Goal: Task Accomplishment & Management: Use online tool/utility

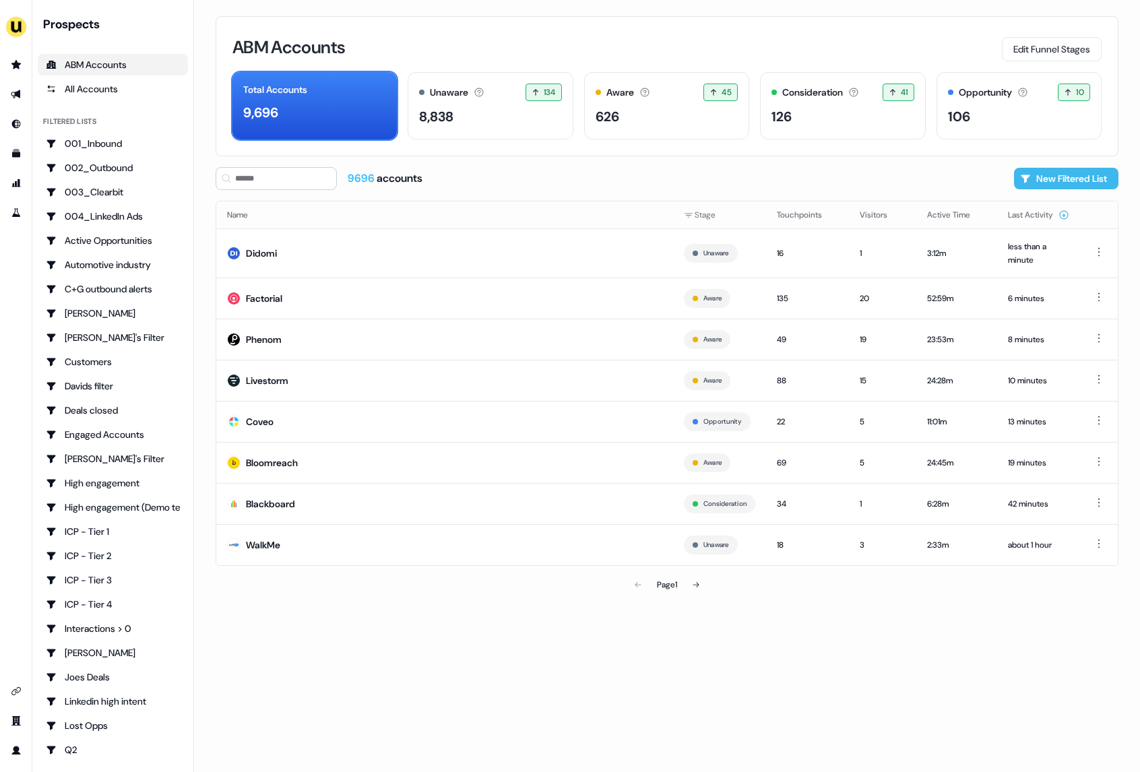
click at [1035, 181] on button "New Filtered List" at bounding box center [1066, 179] width 104 height 22
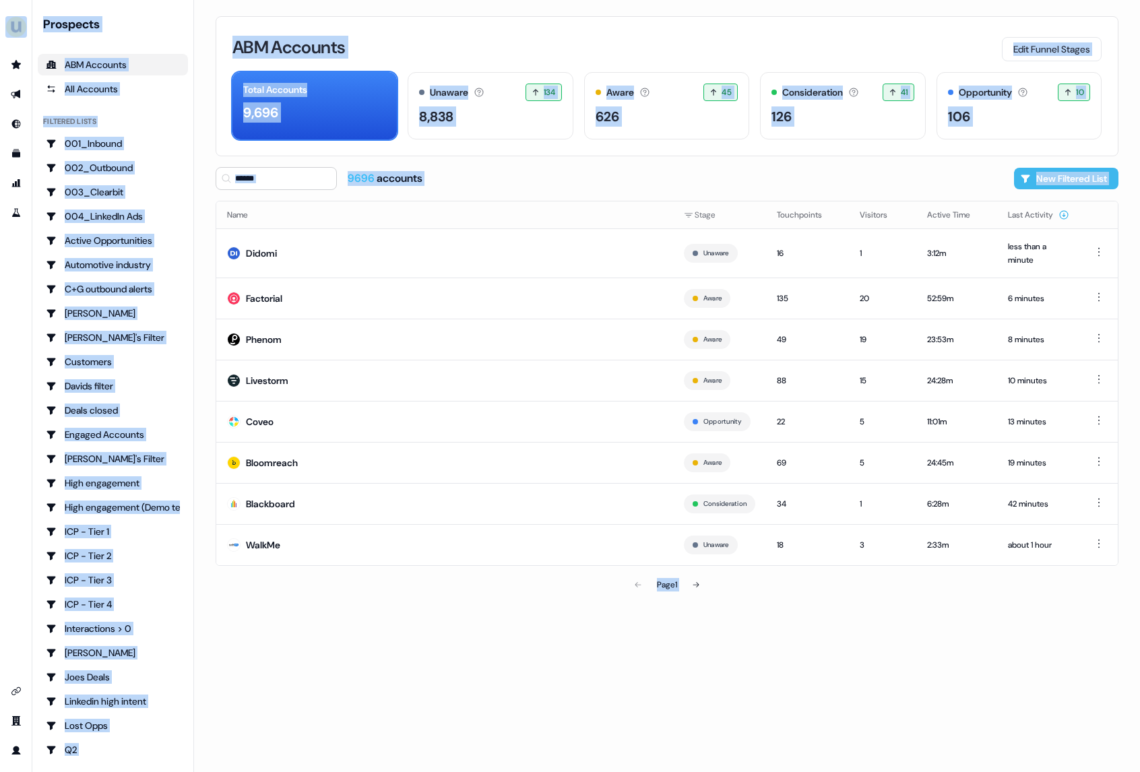
click at [1035, 181] on body "For the best experience switch devices to a bigger screen. Go to Userled.io Pro…" at bounding box center [570, 386] width 1140 height 772
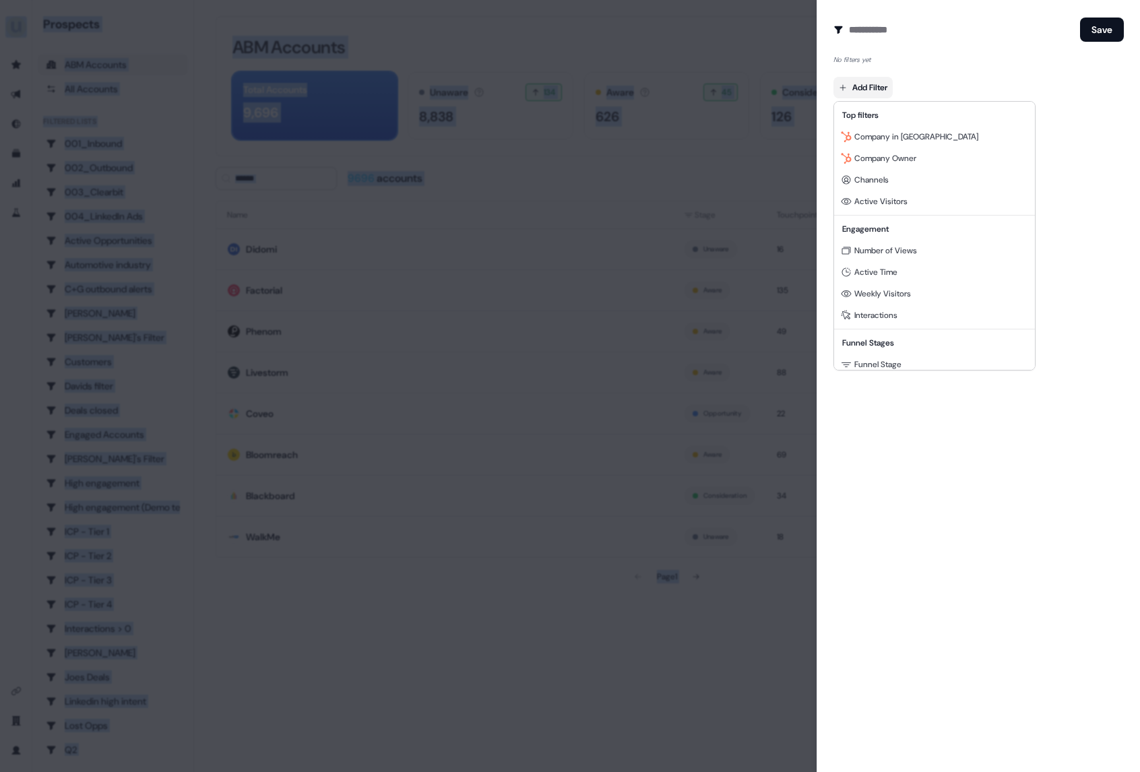
click at [883, 89] on body "For the best experience switch devices to a bigger screen. Go to Userled.io Pro…" at bounding box center [570, 386] width 1140 height 772
click at [531, 245] on div at bounding box center [570, 386] width 1140 height 772
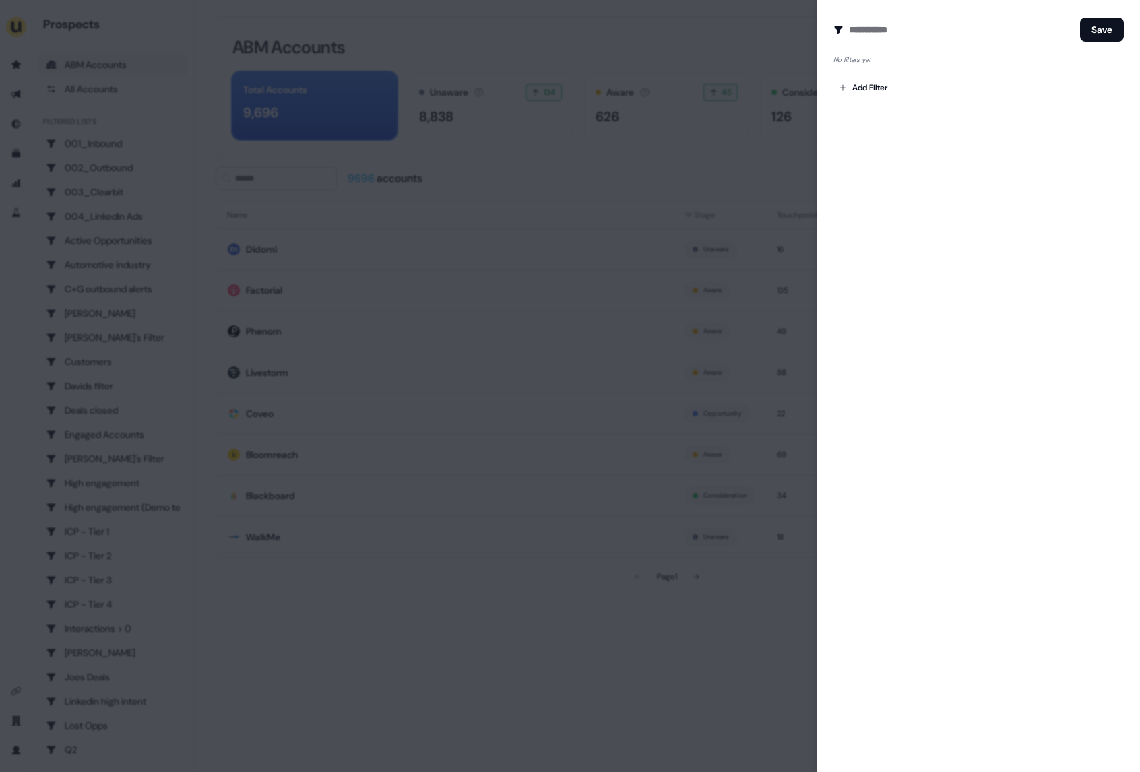
click at [703, 181] on div at bounding box center [570, 386] width 1140 height 772
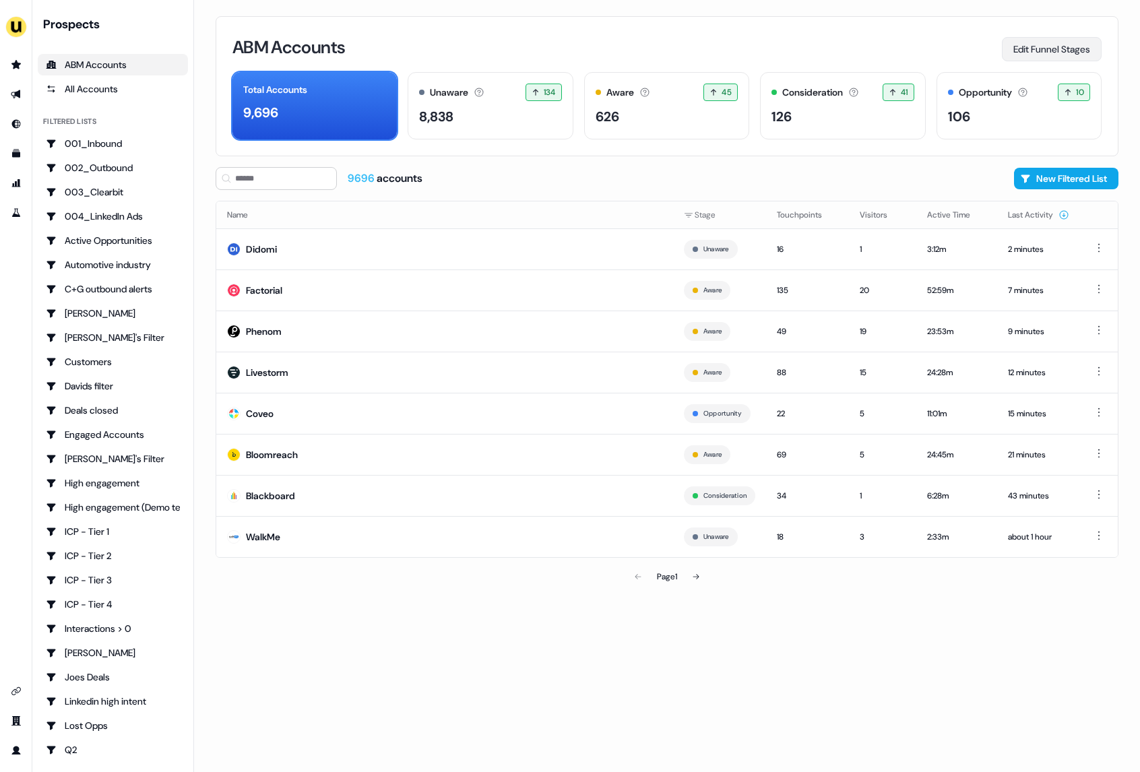
click at [1072, 57] on button "Edit Funnel Stages" at bounding box center [1052, 49] width 100 height 24
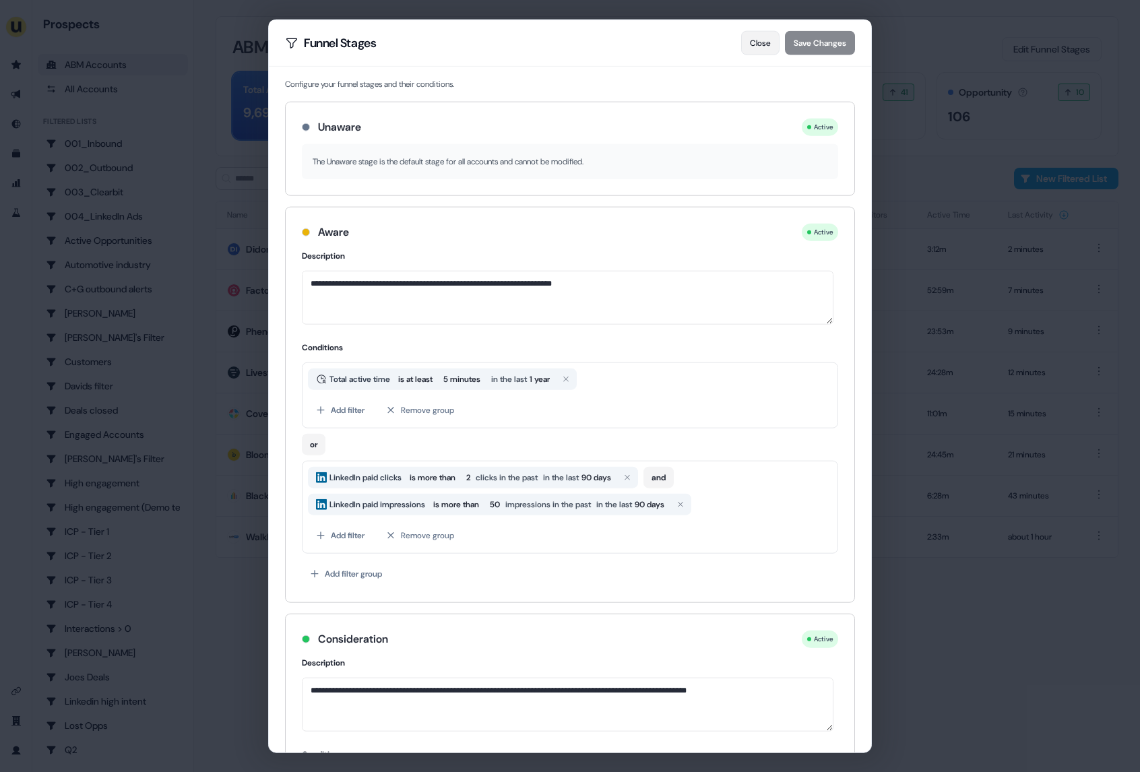
click at [758, 46] on button "Close" at bounding box center [760, 43] width 38 height 24
